Goal: Information Seeking & Learning: Learn about a topic

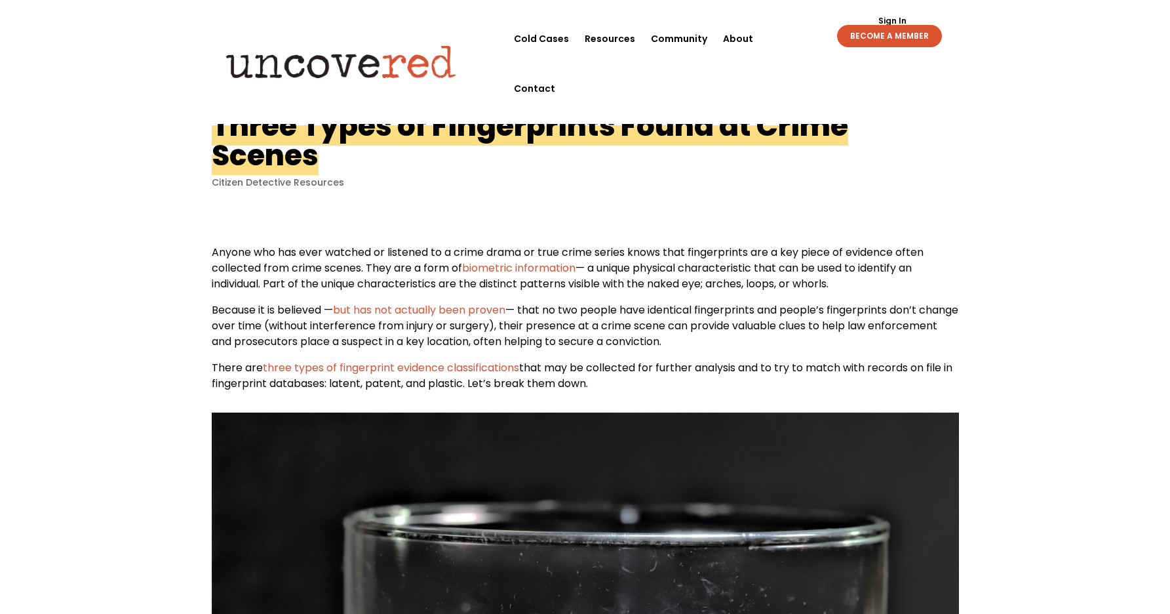
drag, startPoint x: 445, startPoint y: 192, endPoint x: 313, endPoint y: 164, distance: 134.8
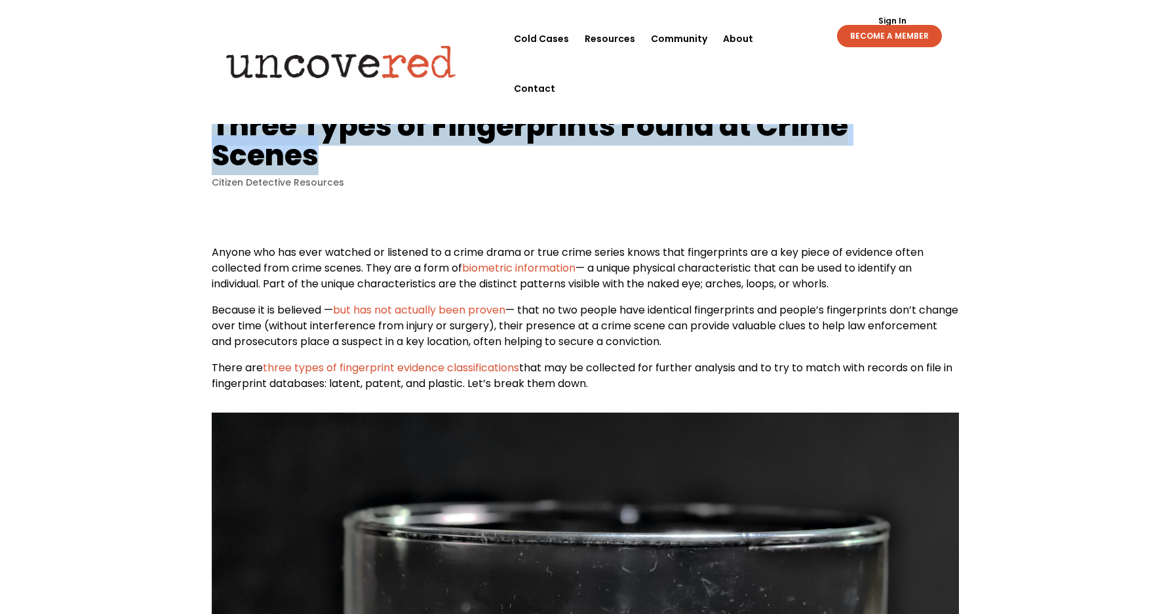
drag, startPoint x: 314, startPoint y: 155, endPoint x: 188, endPoint y: 131, distance: 128.1
copy h1 "Three Types of Fingerprints Found at Crime Scenes"
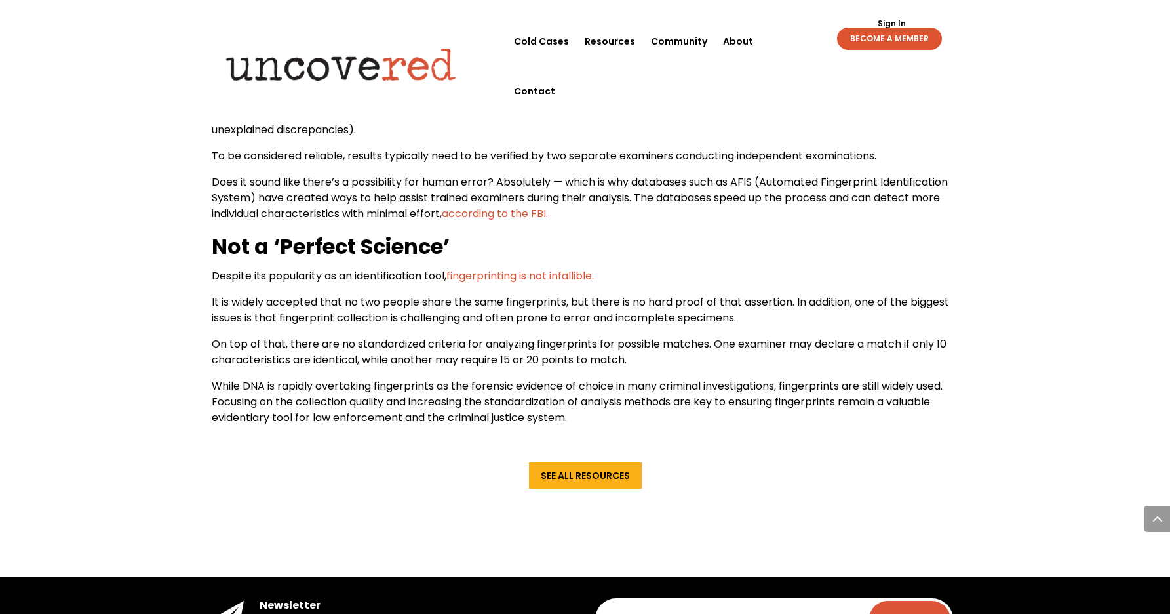
scroll to position [1521, 0]
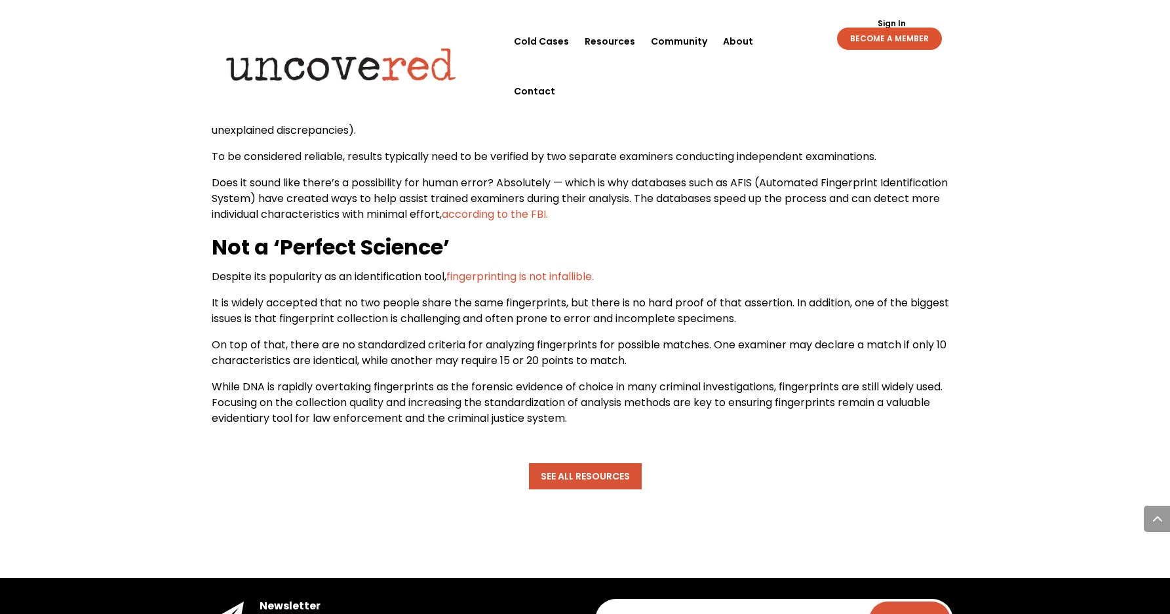
click at [579, 469] on link "See All Resources" at bounding box center [585, 476] width 113 height 26
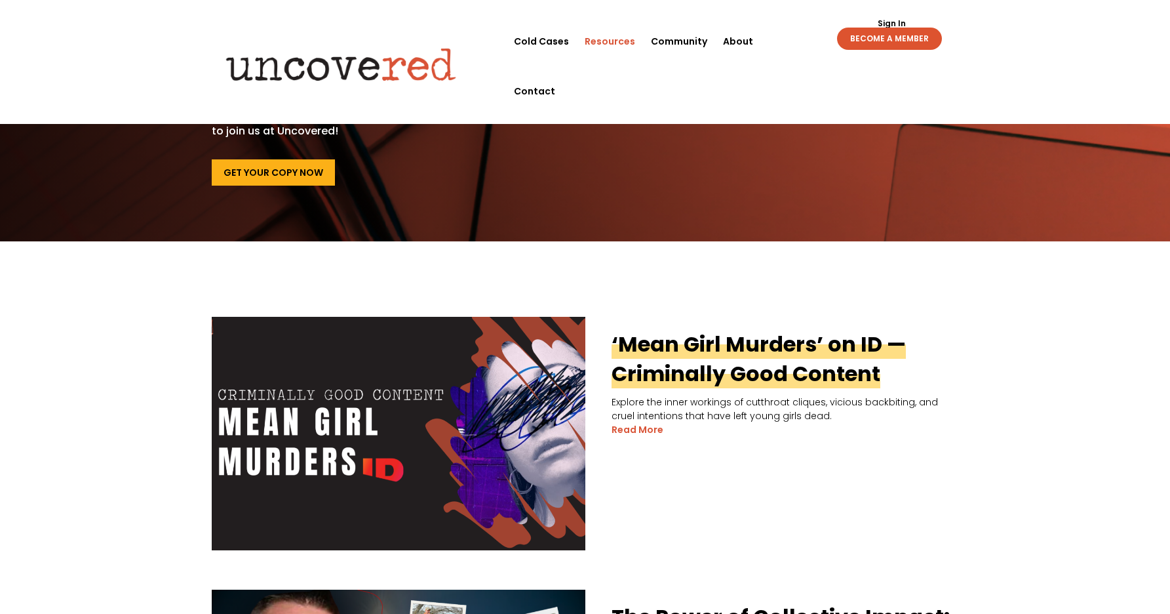
scroll to position [125, 0]
